Goal: Transaction & Acquisition: Register for event/course

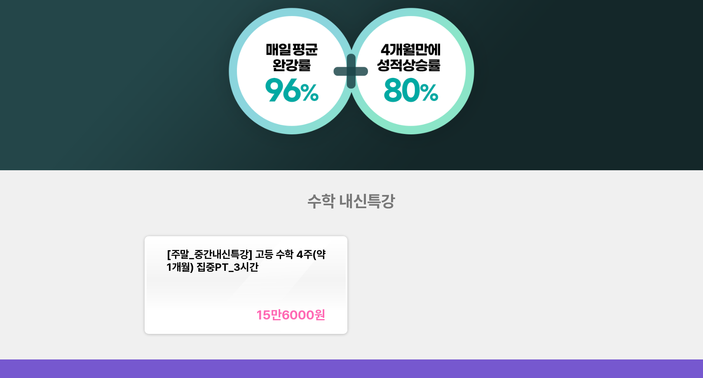
scroll to position [783, 0]
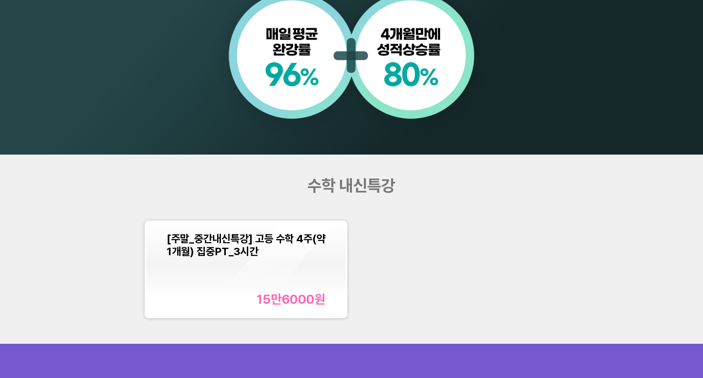
click at [289, 277] on div "[주말_중간내신특강] 고등 수학 4주(약 1개월) 집중PT_3시간 15만6000 원" at bounding box center [247, 269] width 160 height 75
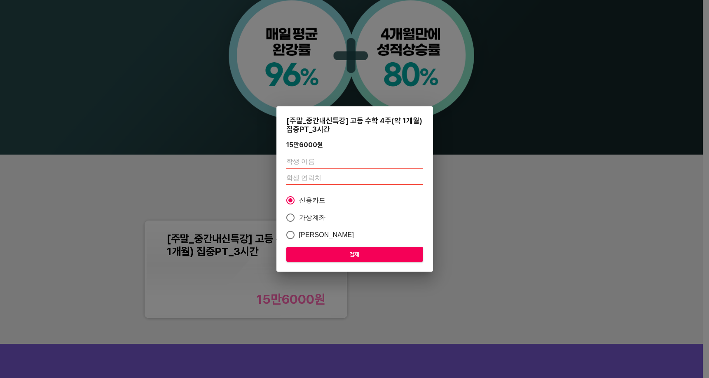
click at [310, 162] on input "text" at bounding box center [354, 161] width 137 height 13
type input "[PERSON_NAME]"
type input "010"
click at [354, 253] on span "결제" at bounding box center [355, 254] width 124 height 10
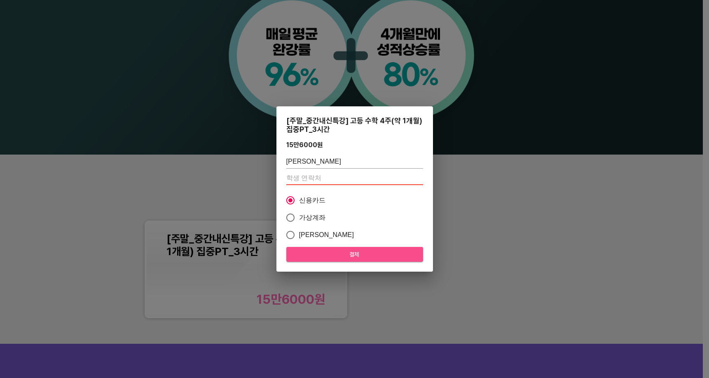
click at [346, 253] on span "결제" at bounding box center [355, 254] width 124 height 10
drag, startPoint x: 344, startPoint y: 180, endPoint x: 273, endPoint y: 186, distance: 71.6
click at [273, 186] on div "[주말_중간내신특강] 고등 수학 4주(약 1개월) 집중PT_3시간 15만6000 원 최연준 신용카드 가상계좌 카카오페이 결제" at bounding box center [354, 189] width 709 height 378
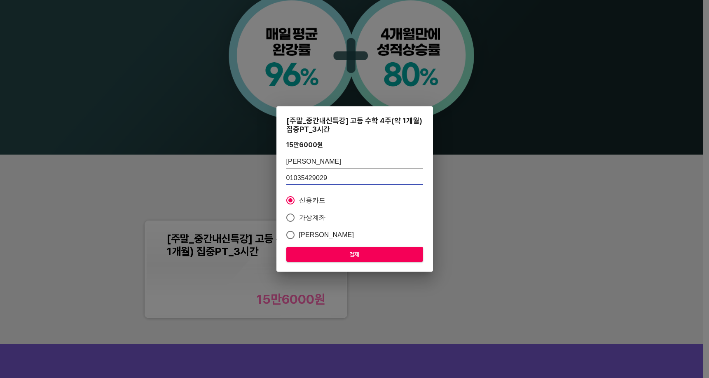
type input "01035429029"
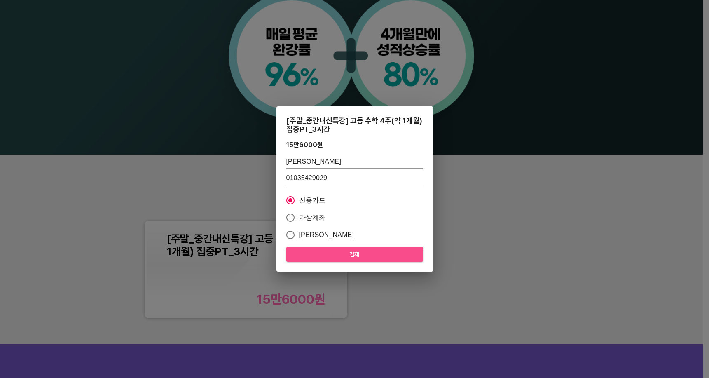
click at [360, 256] on span "결제" at bounding box center [355, 254] width 124 height 10
